Goal: Book appointment/travel/reservation

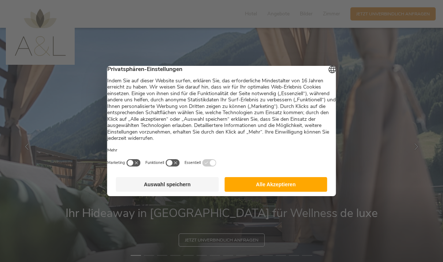
click at [270, 185] on button "Alle Akzeptieren" at bounding box center [276, 184] width 103 height 15
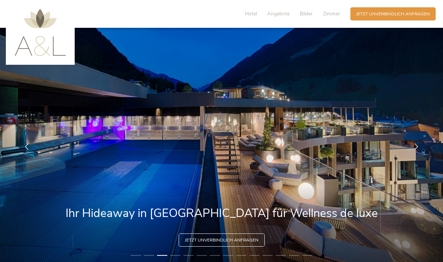
click at [413, 150] on icon at bounding box center [416, 147] width 7 height 7
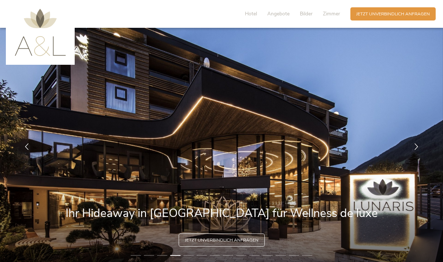
click at [411, 156] on div at bounding box center [416, 147] width 18 height 18
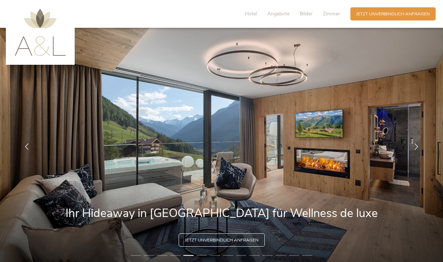
click at [410, 156] on div at bounding box center [416, 147] width 18 height 18
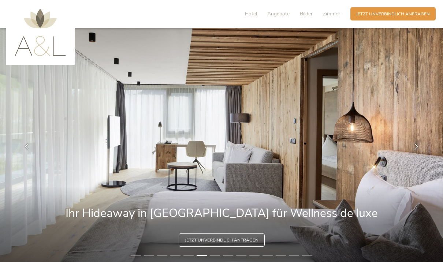
click at [411, 156] on div at bounding box center [416, 147] width 18 height 18
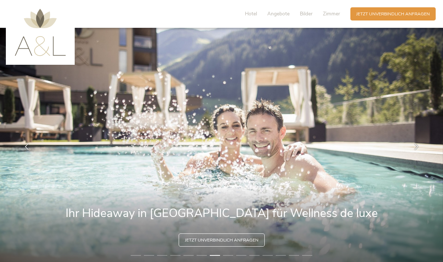
click at [411, 154] on div at bounding box center [416, 147] width 18 height 18
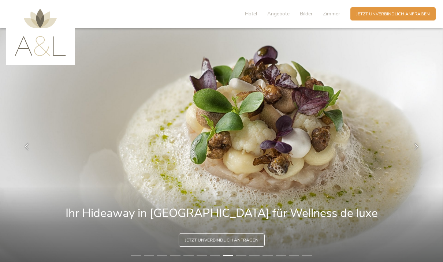
click at [412, 153] on div at bounding box center [416, 147] width 18 height 18
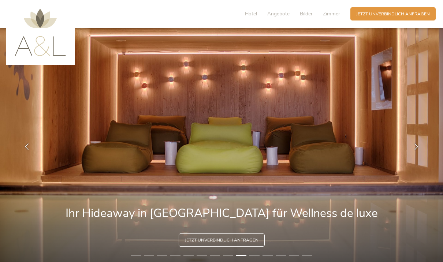
click at [379, 15] on span "Jetzt unverbindlich anfragen" at bounding box center [393, 14] width 74 height 6
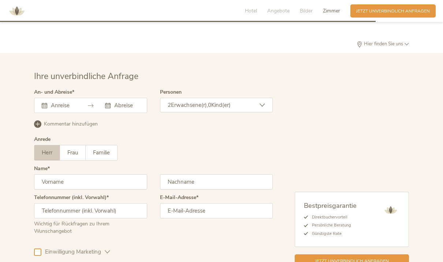
scroll to position [1867, 0]
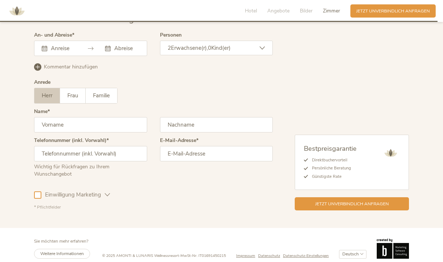
click at [76, 99] on span "Frau" at bounding box center [72, 95] width 11 height 7
click at [78, 133] on input "text" at bounding box center [90, 124] width 113 height 15
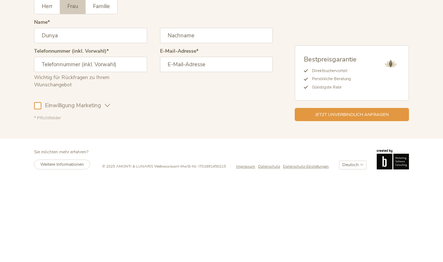
type input "Dunya"
click at [198, 118] on input "text" at bounding box center [216, 125] width 113 height 15
type input "von Felten"
click at [98, 147] on input "text" at bounding box center [90, 154] width 113 height 15
type input "+41763855020"
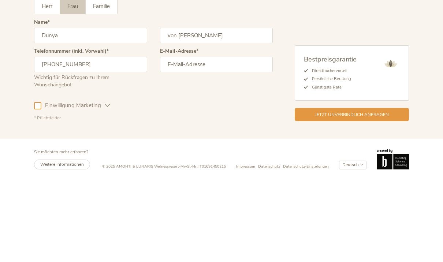
click at [212, 147] on input "email" at bounding box center [216, 154] width 113 height 15
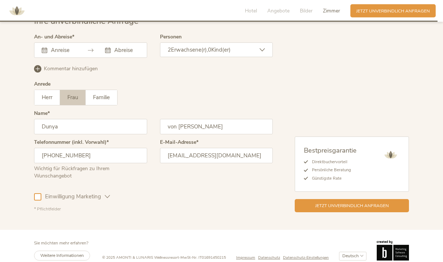
scroll to position [1863, 0]
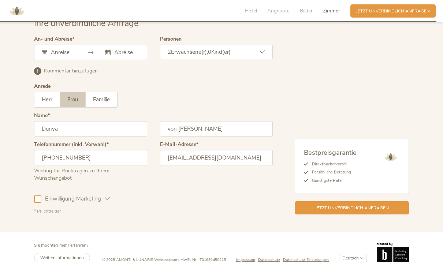
type input "dunya_von_felten@bluewin.ch"
click at [62, 56] on input "text" at bounding box center [62, 52] width 27 height 7
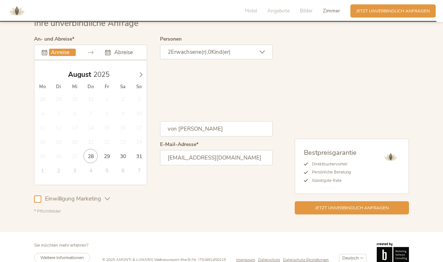
click at [140, 78] on span at bounding box center [141, 73] width 12 height 10
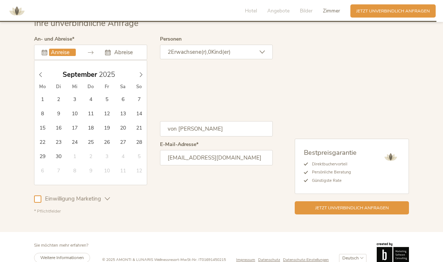
click at [140, 78] on span at bounding box center [141, 73] width 12 height 10
type input "06.10.2025"
click at [129, 56] on input "text" at bounding box center [125, 52] width 27 height 7
type input "09.10.2025"
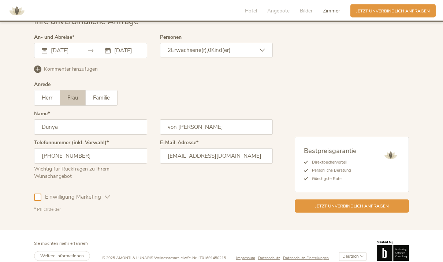
scroll to position [1865, 0]
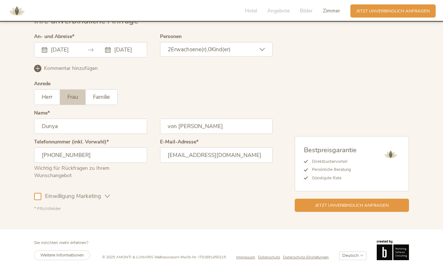
click at [341, 209] on span "Jetzt unverbindlich anfragen" at bounding box center [352, 206] width 74 height 6
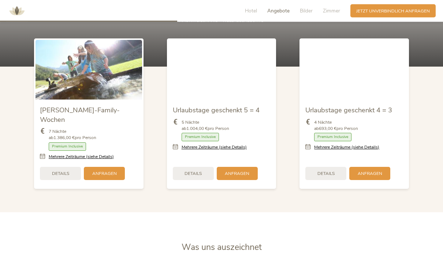
scroll to position [729, 0]
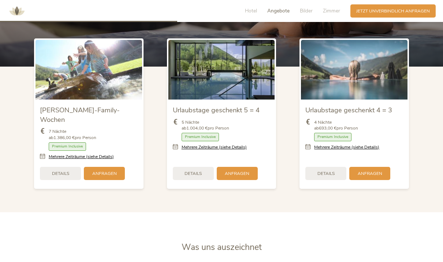
click at [328, 178] on div "Details" at bounding box center [325, 173] width 41 height 13
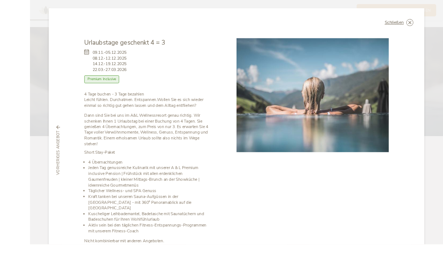
scroll to position [725, 0]
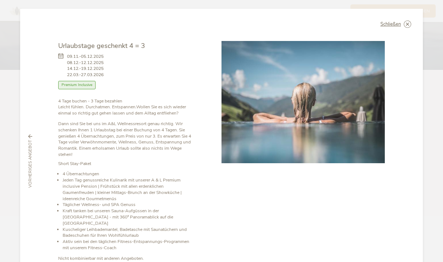
click at [402, 18] on div "Schließen Urlaubstage geschenkt 4 = 3 09.11.-05.12.2025 08.12.-12.12.2025 Halbp…" at bounding box center [221, 161] width 403 height 305
click at [0, 0] on icon at bounding box center [0, 0] width 0 height 0
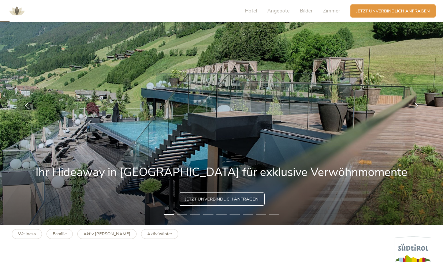
scroll to position [40, 0]
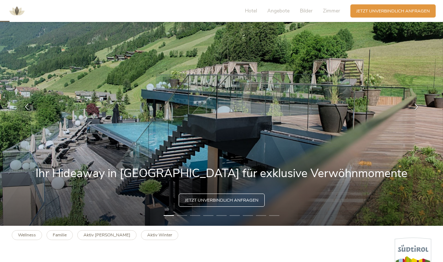
click at [415, 110] on icon at bounding box center [416, 107] width 7 height 7
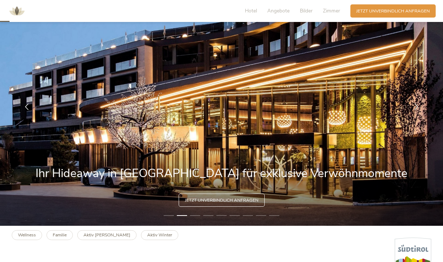
click at [415, 116] on div at bounding box center [416, 107] width 18 height 18
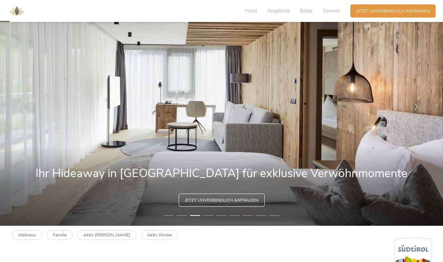
click at [411, 116] on div at bounding box center [416, 107] width 18 height 18
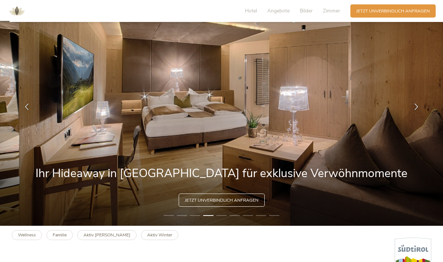
click at [415, 110] on icon at bounding box center [416, 107] width 7 height 7
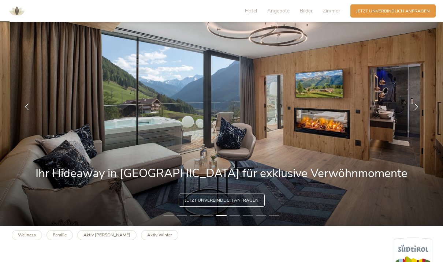
click at [412, 116] on div at bounding box center [416, 107] width 18 height 18
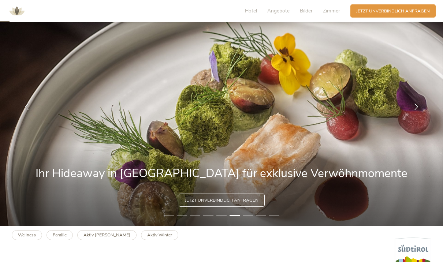
click at [415, 110] on icon at bounding box center [416, 107] width 7 height 7
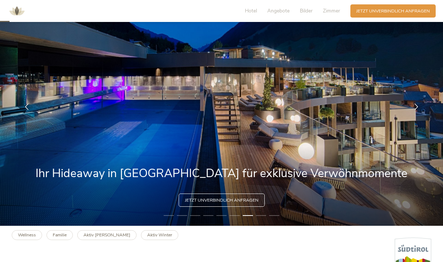
click at [416, 110] on icon at bounding box center [416, 107] width 7 height 7
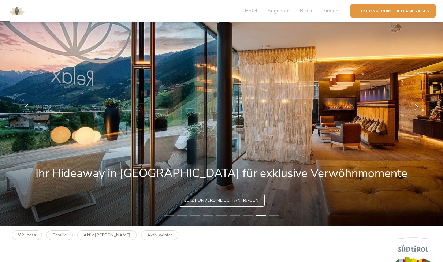
click at [417, 110] on icon at bounding box center [416, 107] width 7 height 7
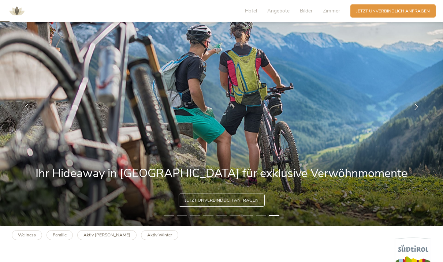
click at [412, 116] on div at bounding box center [416, 107] width 18 height 18
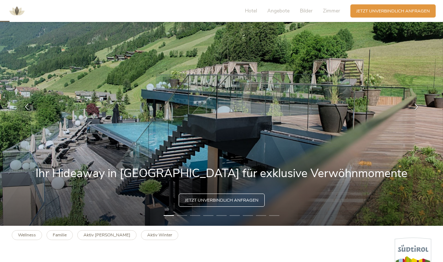
click at [407, 116] on div at bounding box center [416, 107] width 18 height 18
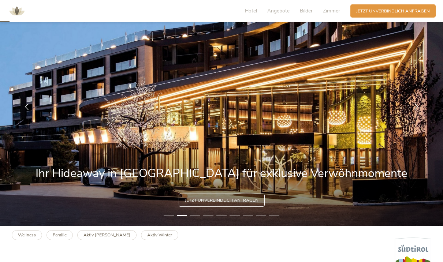
click at [253, 8] on span "Hotel" at bounding box center [251, 10] width 12 height 7
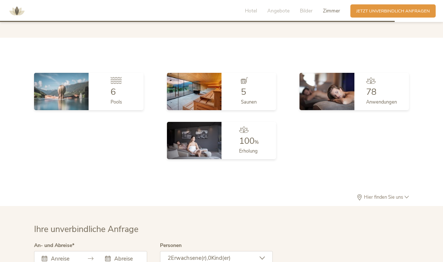
scroll to position [1624, 0]
click at [247, 96] on div "5" at bounding box center [249, 91] width 16 height 9
click at [203, 93] on img at bounding box center [194, 91] width 55 height 37
click at [248, 96] on div "5" at bounding box center [249, 91] width 16 height 9
click at [244, 87] on div at bounding box center [249, 82] width 16 height 10
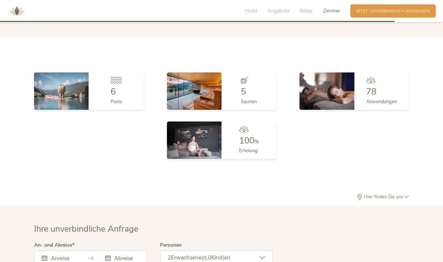
click at [198, 97] on img at bounding box center [194, 91] width 55 height 37
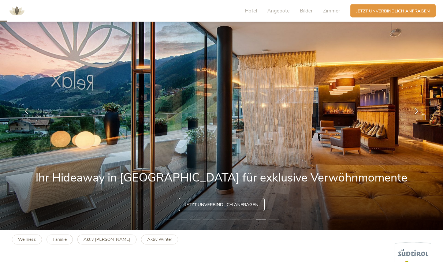
scroll to position [38, 0]
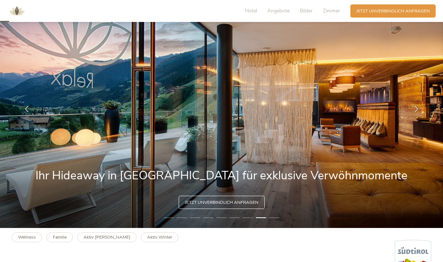
click at [415, 112] on icon at bounding box center [416, 109] width 7 height 7
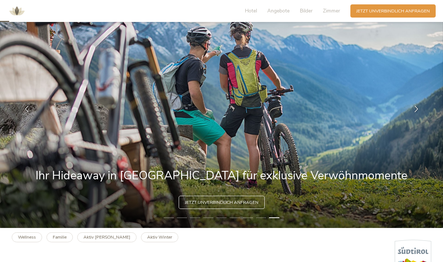
click at [423, 118] on div at bounding box center [416, 109] width 18 height 18
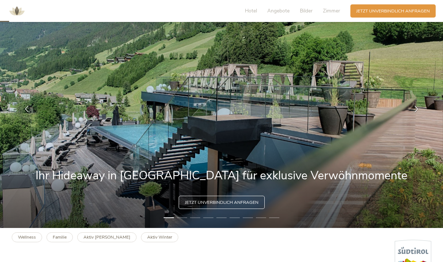
click at [419, 112] on icon at bounding box center [416, 109] width 7 height 7
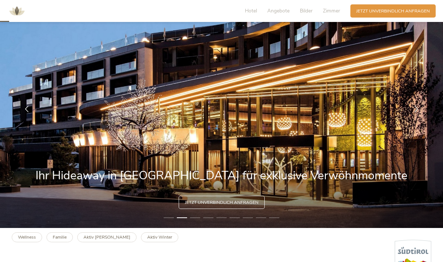
click at [416, 112] on icon at bounding box center [416, 109] width 7 height 7
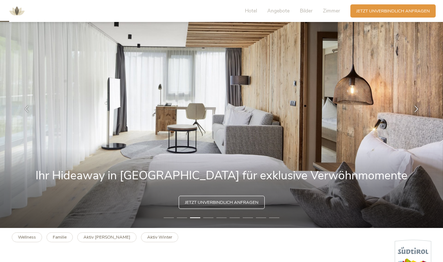
click at [417, 112] on icon at bounding box center [416, 109] width 7 height 7
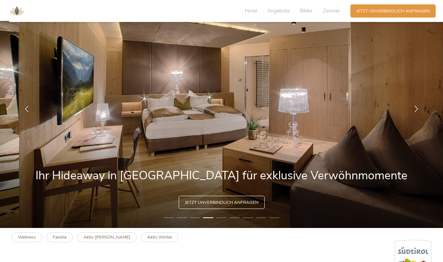
click at [251, 10] on span "Hotel" at bounding box center [251, 10] width 12 height 7
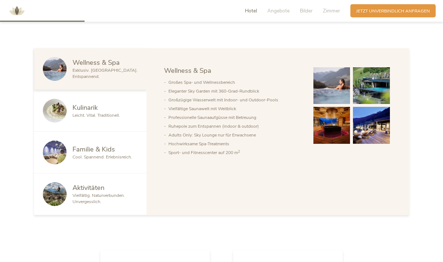
scroll to position [350, 0]
click at [99, 118] on span "Leicht. Vital. Traditionell." at bounding box center [97, 115] width 48 height 6
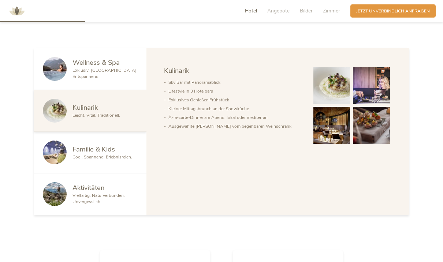
click at [340, 101] on img at bounding box center [332, 85] width 37 height 37
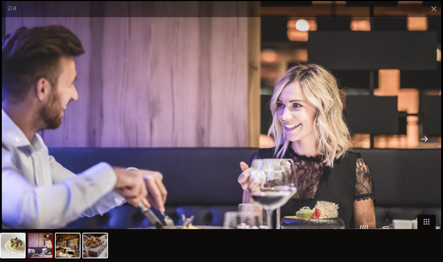
click at [420, 149] on div at bounding box center [424, 138] width 23 height 23
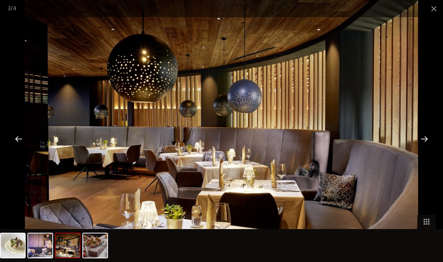
click at [423, 149] on div at bounding box center [424, 138] width 23 height 23
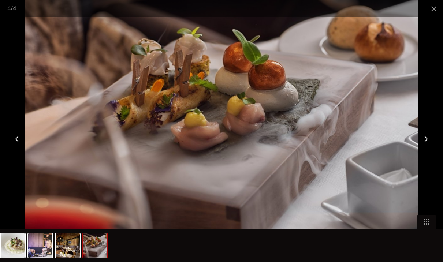
click at [424, 148] on div at bounding box center [424, 138] width 23 height 23
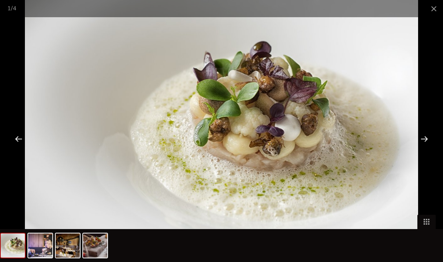
click at [426, 149] on div at bounding box center [424, 138] width 23 height 23
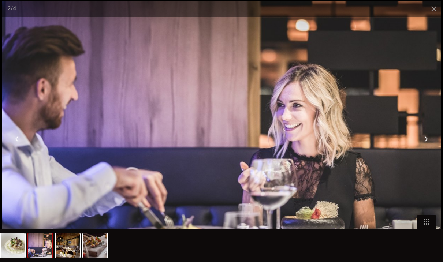
click at [427, 149] on div at bounding box center [424, 138] width 23 height 23
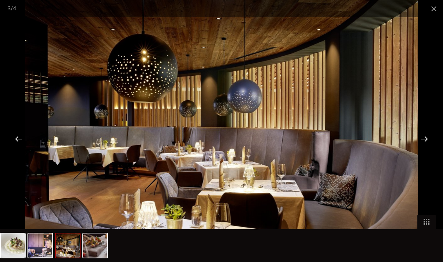
click at [432, 13] on span at bounding box center [434, 8] width 18 height 17
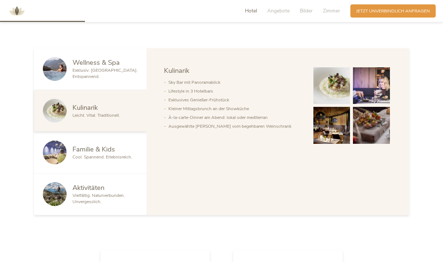
click at [99, 67] on span "Wellness & Spa" at bounding box center [96, 62] width 47 height 9
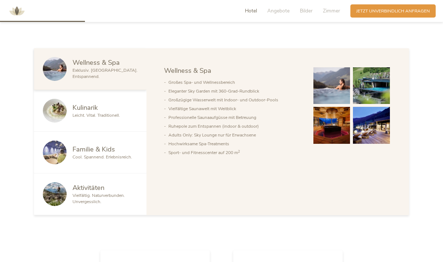
click at [339, 102] on img at bounding box center [332, 85] width 37 height 37
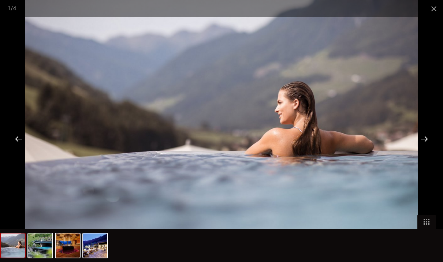
click at [431, 150] on div at bounding box center [424, 138] width 23 height 23
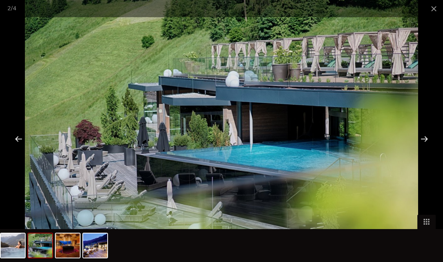
click at [425, 150] on div at bounding box center [424, 138] width 23 height 23
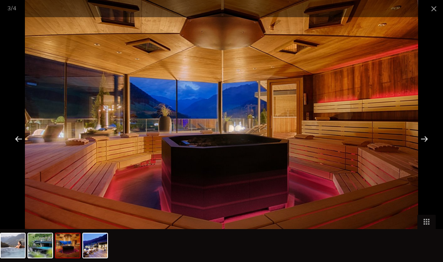
click at [427, 147] on div at bounding box center [424, 138] width 23 height 23
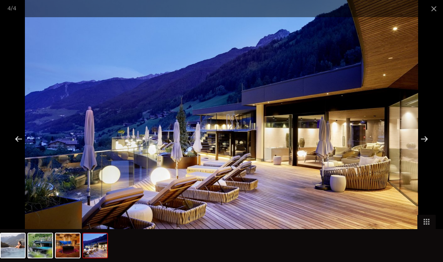
click at [426, 150] on div at bounding box center [424, 138] width 23 height 23
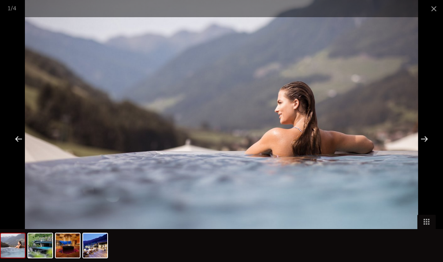
click at [426, 150] on div at bounding box center [424, 138] width 23 height 23
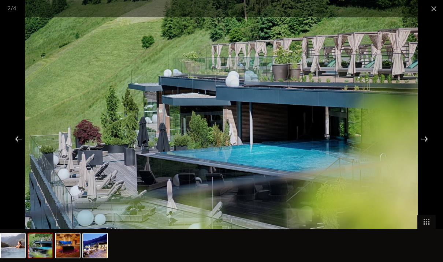
click at [433, 8] on span at bounding box center [434, 8] width 18 height 17
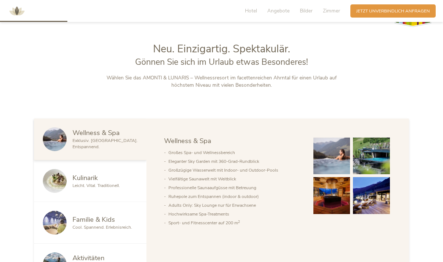
scroll to position [279, 0]
click at [311, 11] on span "Bilder" at bounding box center [306, 10] width 13 height 7
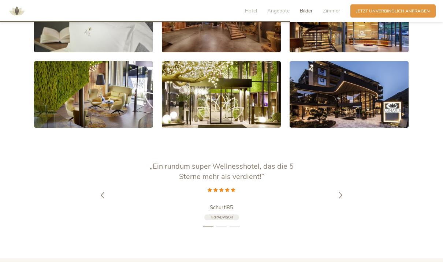
scroll to position [1193, 0]
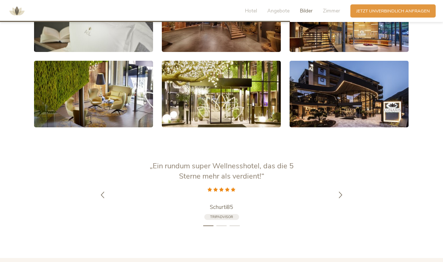
click at [338, 108] on link at bounding box center [349, 94] width 119 height 67
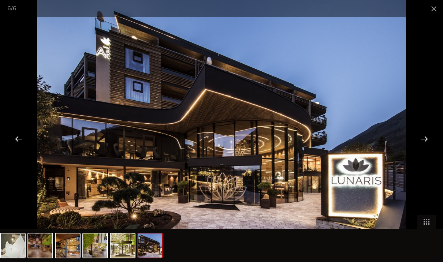
click at [426, 150] on div at bounding box center [424, 138] width 23 height 23
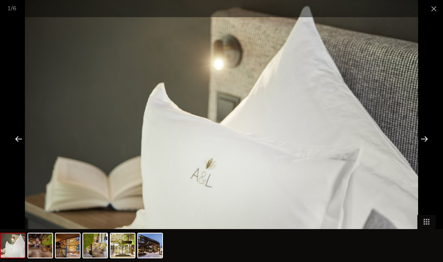
click at [426, 150] on div at bounding box center [424, 138] width 23 height 23
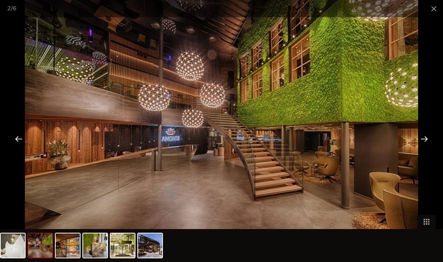
click at [427, 150] on div at bounding box center [424, 138] width 23 height 23
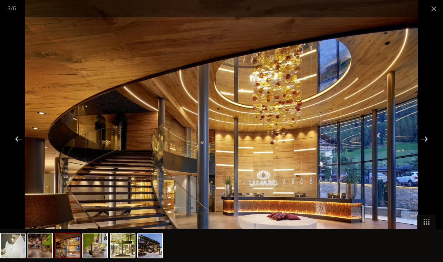
click at [431, 150] on div at bounding box center [424, 138] width 23 height 23
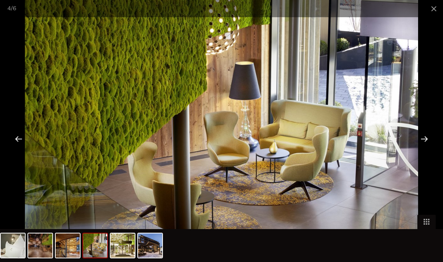
click at [432, 150] on div at bounding box center [424, 138] width 23 height 23
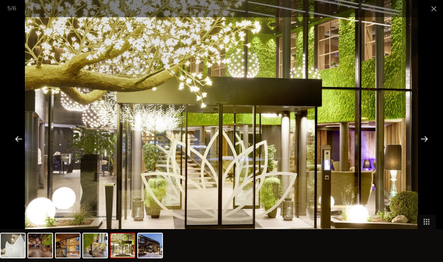
click at [435, 149] on div at bounding box center [424, 138] width 23 height 23
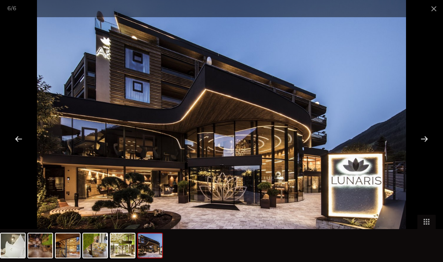
click at [429, 150] on div at bounding box center [424, 138] width 23 height 23
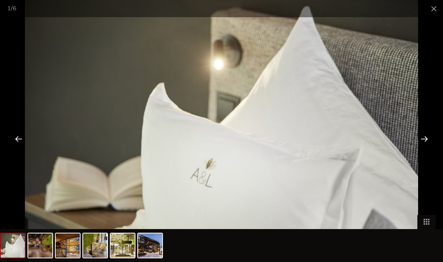
click at [428, 150] on div at bounding box center [424, 138] width 23 height 23
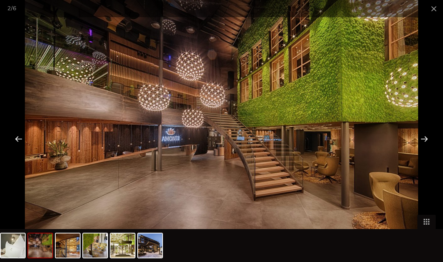
click at [427, 150] on div at bounding box center [424, 138] width 23 height 23
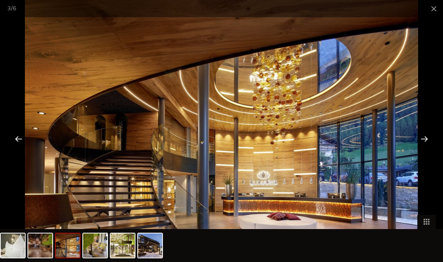
click at [429, 150] on div at bounding box center [424, 138] width 23 height 23
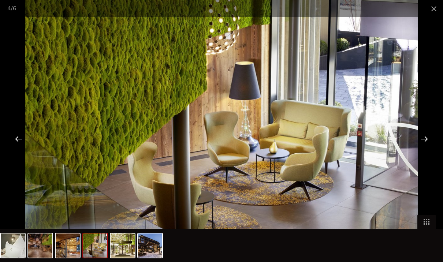
click at [434, 7] on span at bounding box center [434, 8] width 18 height 17
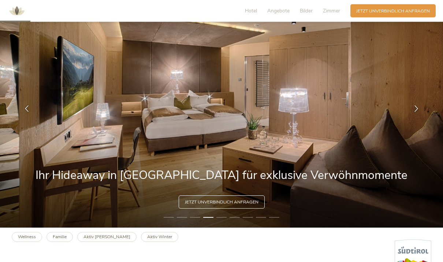
scroll to position [0, 0]
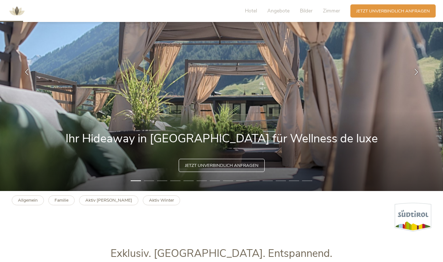
scroll to position [73, 0]
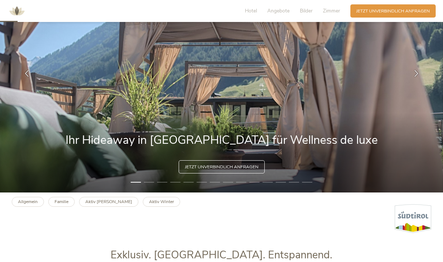
click at [414, 79] on div at bounding box center [416, 73] width 18 height 18
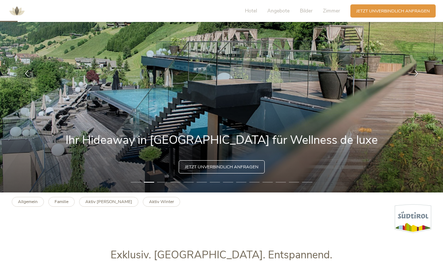
click at [419, 77] on icon at bounding box center [416, 73] width 7 height 7
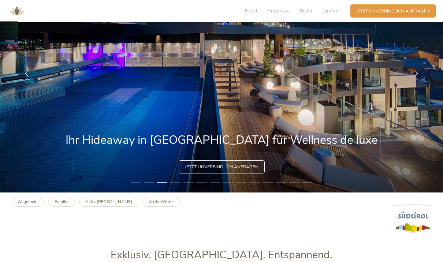
click at [417, 79] on div at bounding box center [416, 73] width 18 height 18
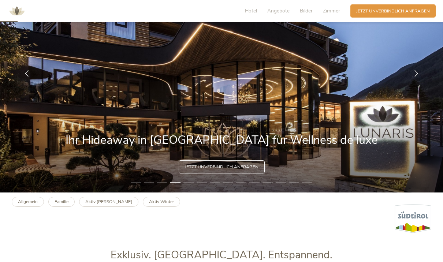
click at [416, 77] on icon at bounding box center [416, 73] width 7 height 7
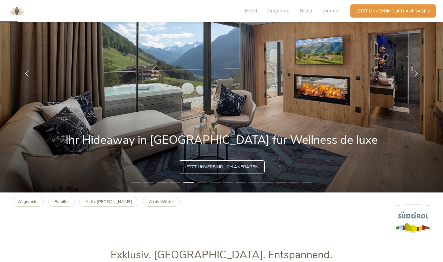
click at [418, 77] on icon at bounding box center [416, 73] width 7 height 7
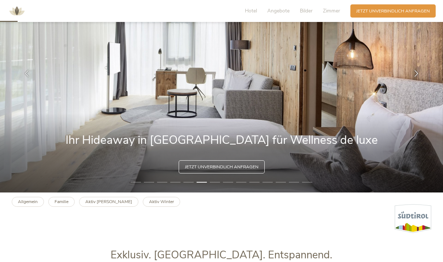
click at [418, 77] on icon at bounding box center [416, 73] width 7 height 7
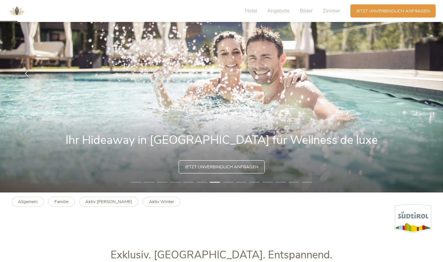
click at [420, 81] on div at bounding box center [416, 73] width 18 height 18
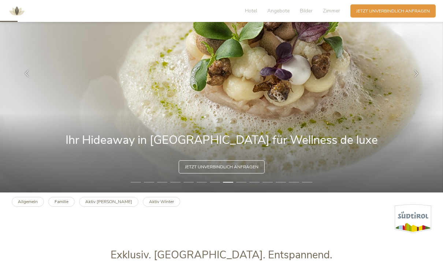
click at [423, 79] on div at bounding box center [416, 73] width 18 height 18
click at [414, 79] on div at bounding box center [416, 73] width 18 height 18
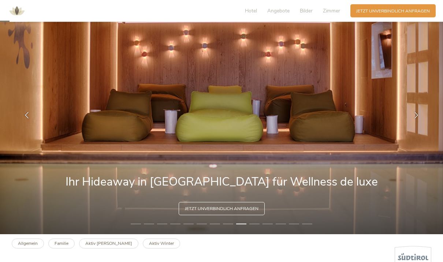
scroll to position [31, 0]
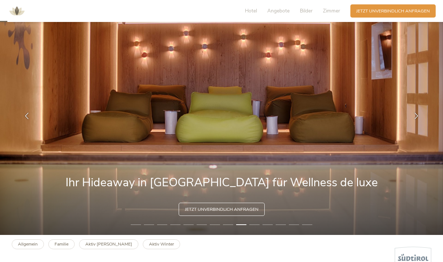
click at [413, 119] on icon at bounding box center [416, 116] width 7 height 7
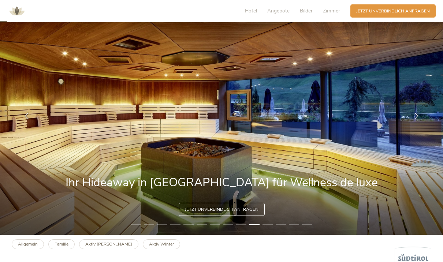
click at [417, 119] on icon at bounding box center [416, 116] width 7 height 7
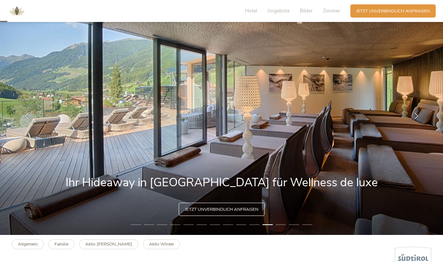
click at [416, 119] on icon at bounding box center [416, 116] width 7 height 7
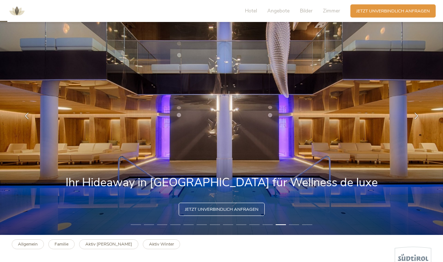
click at [420, 125] on div at bounding box center [416, 116] width 18 height 18
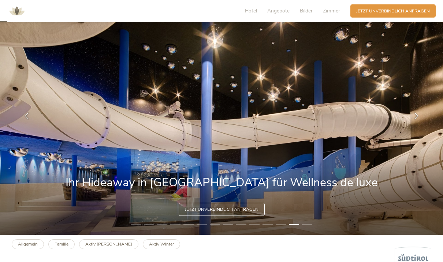
click at [423, 125] on div at bounding box center [416, 116] width 18 height 18
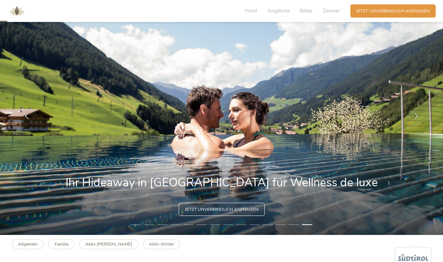
click at [418, 119] on icon at bounding box center [416, 116] width 7 height 7
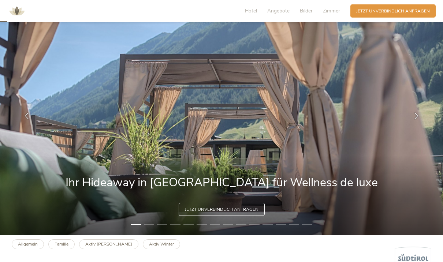
click at [422, 125] on div at bounding box center [416, 116] width 18 height 18
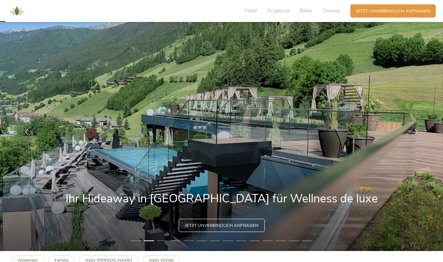
scroll to position [0, 0]
